Goal: Task Accomplishment & Management: Use online tool/utility

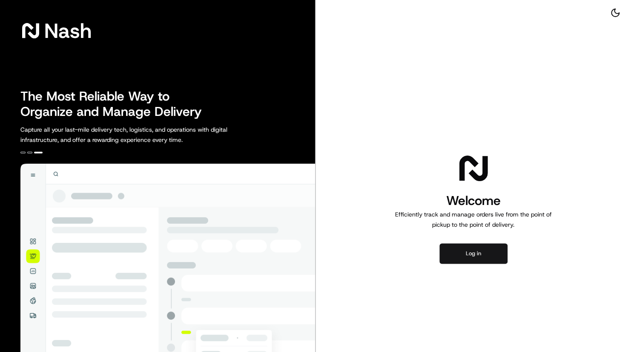
click at [478, 259] on button "Log in" at bounding box center [474, 253] width 68 height 20
